Goal: Information Seeking & Learning: Find specific fact

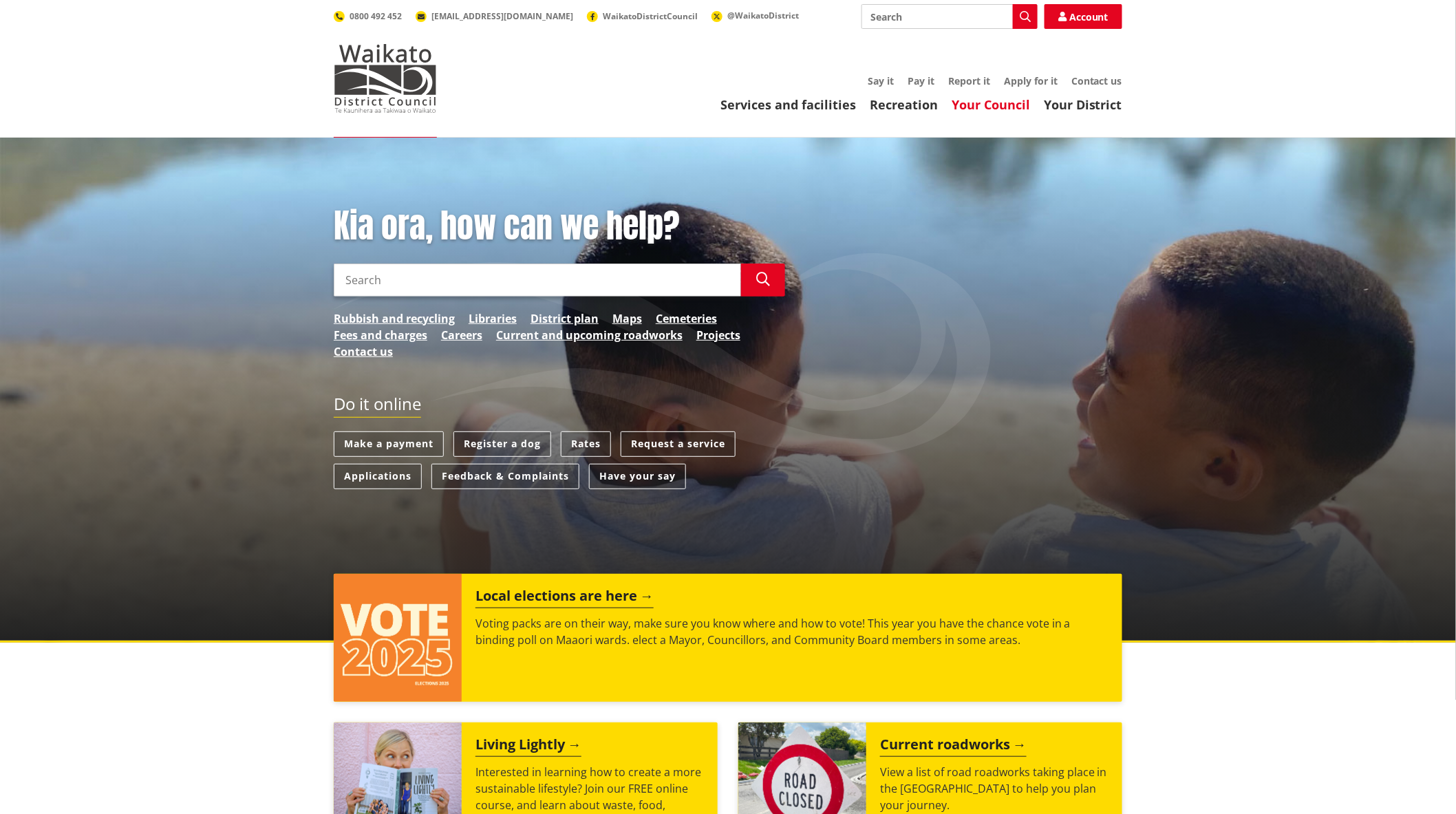
click at [985, 104] on link "Your Council" at bounding box center [991, 104] width 79 height 17
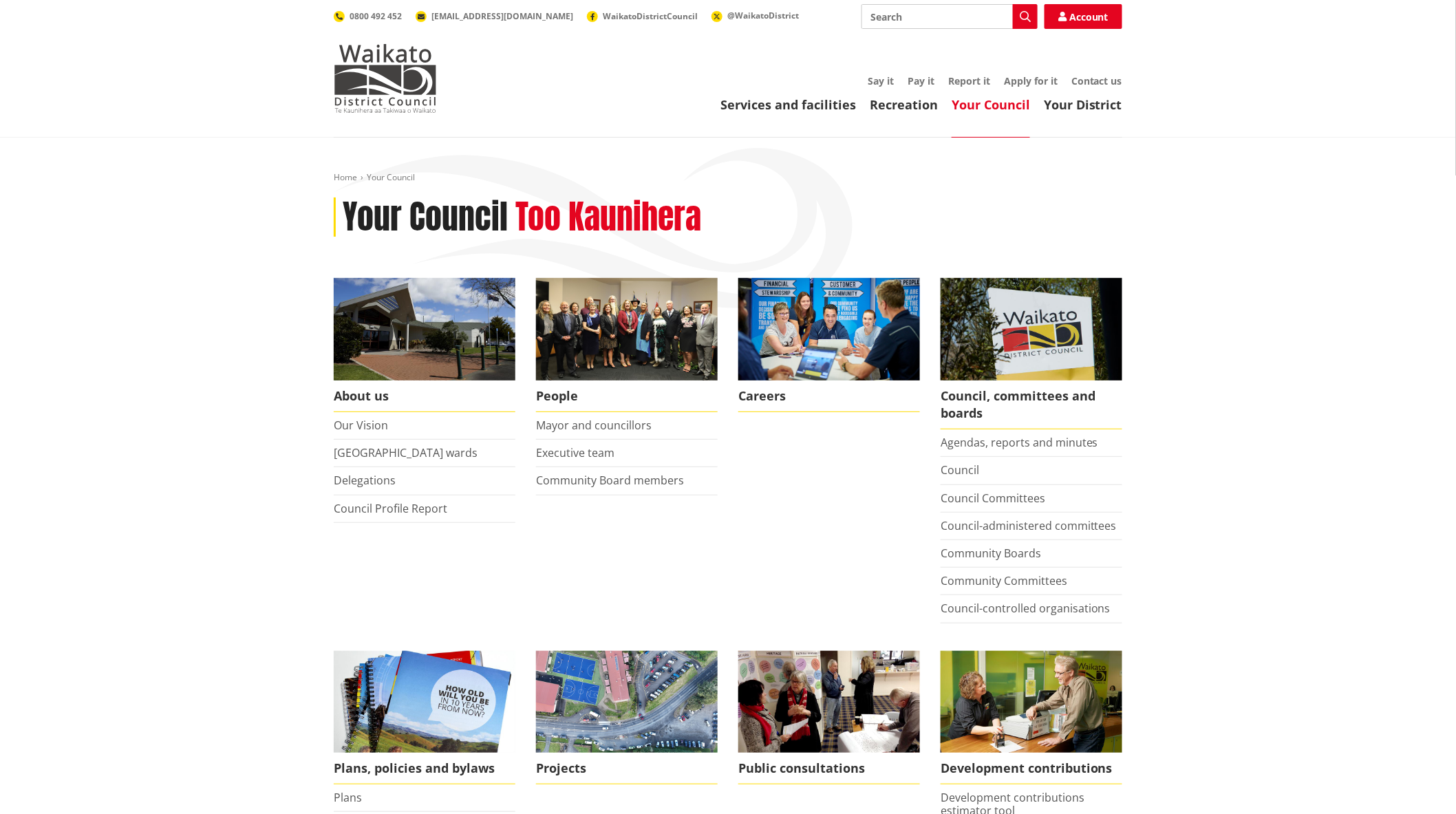
scroll to position [30, 0]
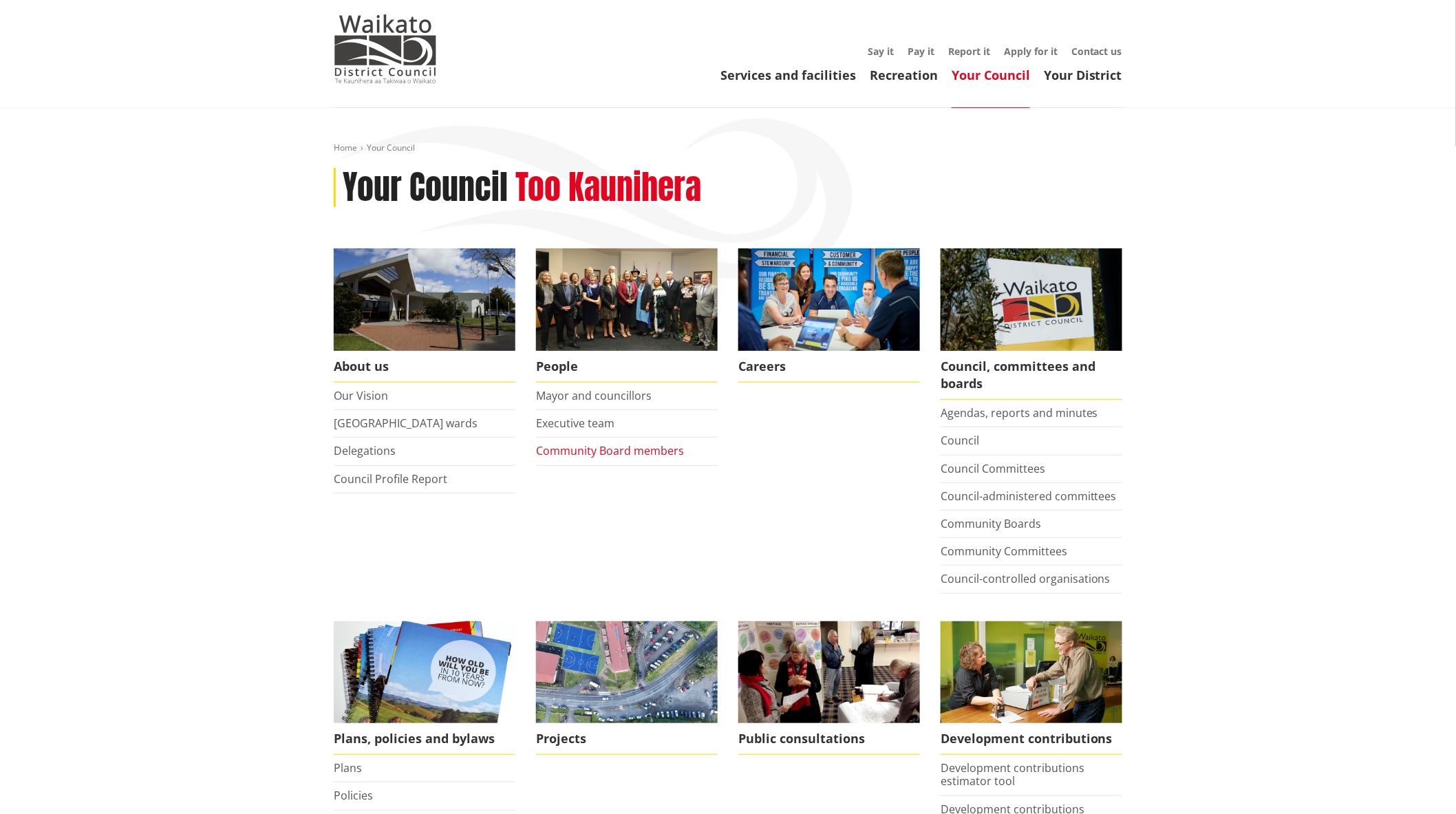
click at [606, 448] on link "Community Board members" at bounding box center [610, 451] width 148 height 15
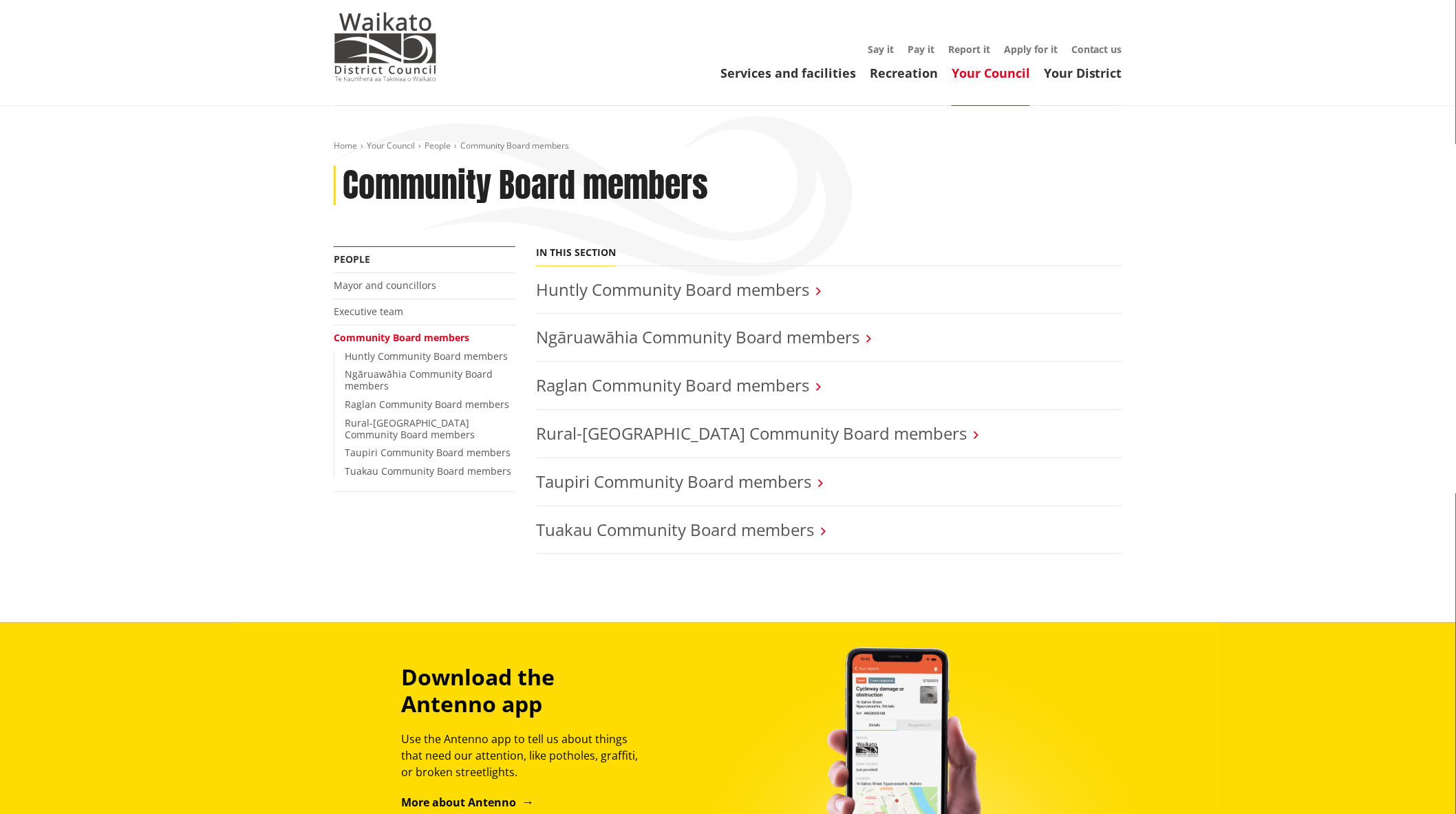
scroll to position [32, 0]
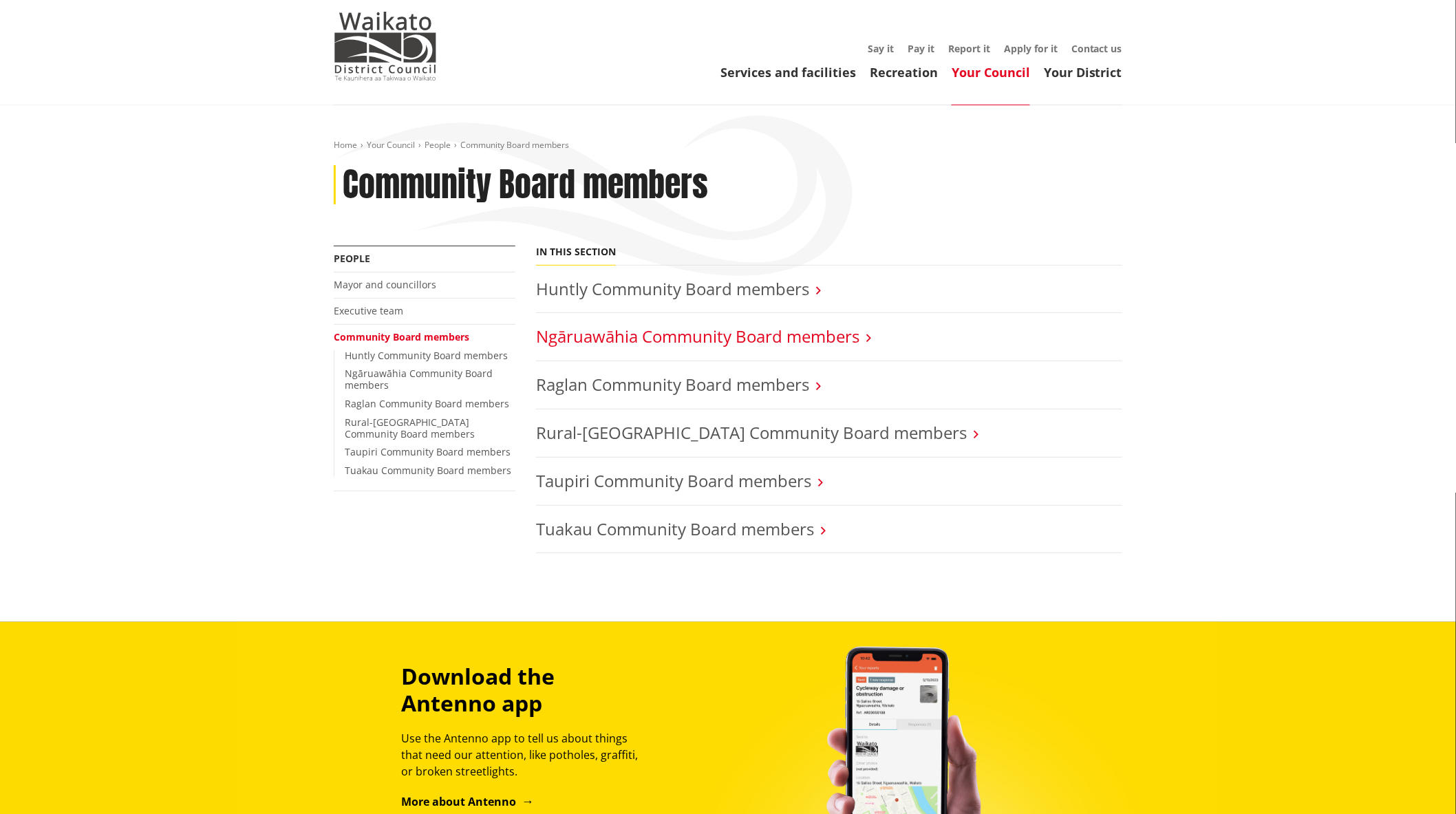
click at [674, 333] on link "Ngāruawāhia Community Board members" at bounding box center [697, 336] width 323 height 22
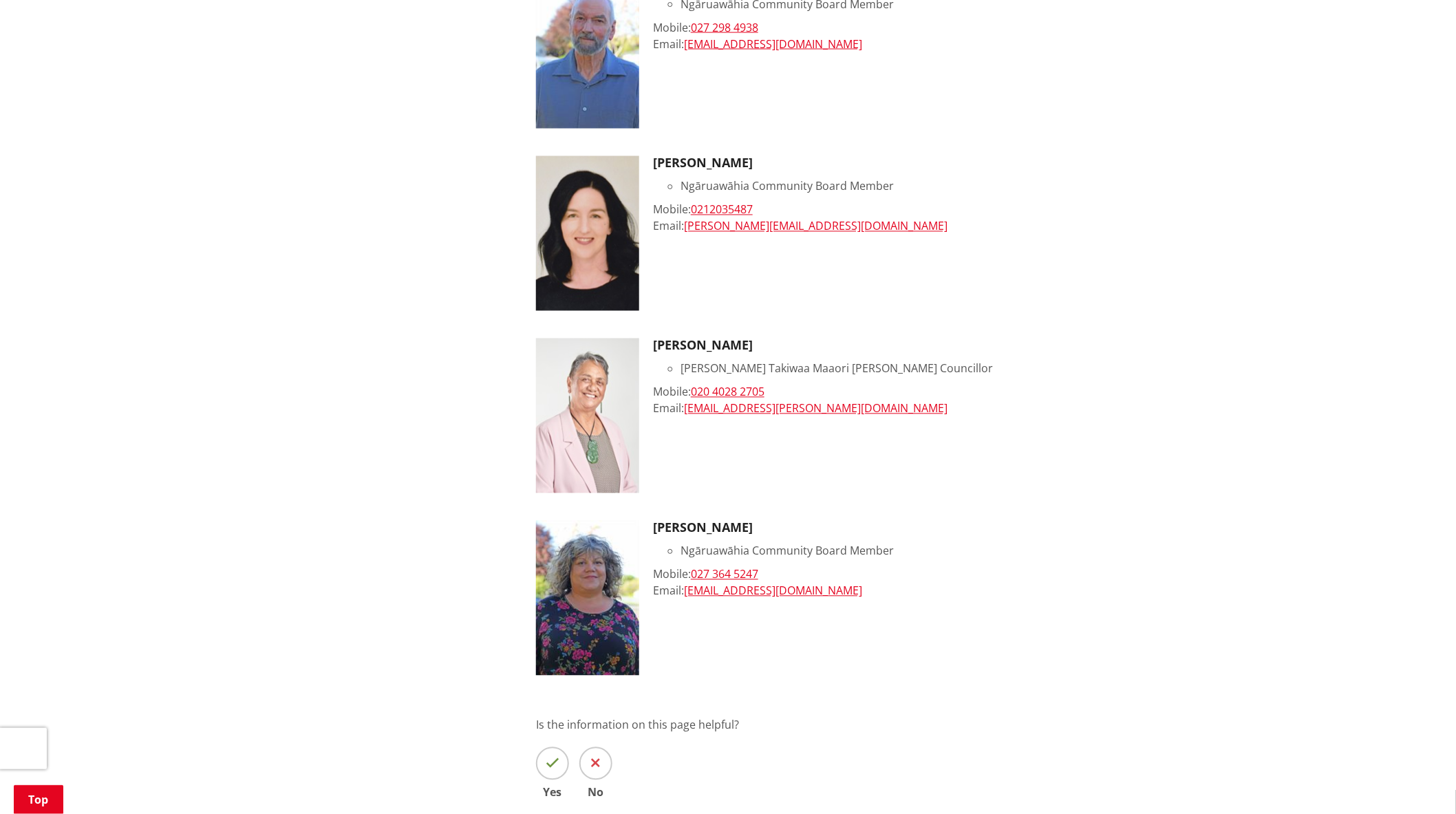
scroll to position [960, 0]
